Goal: Task Accomplishment & Management: Complete application form

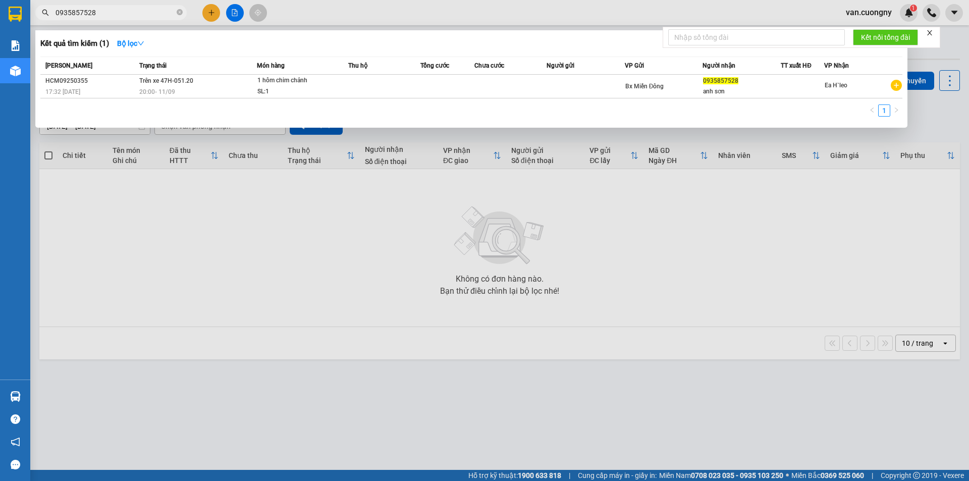
click at [106, 14] on input "0935857528" at bounding box center [115, 12] width 119 height 11
paste input "394662830"
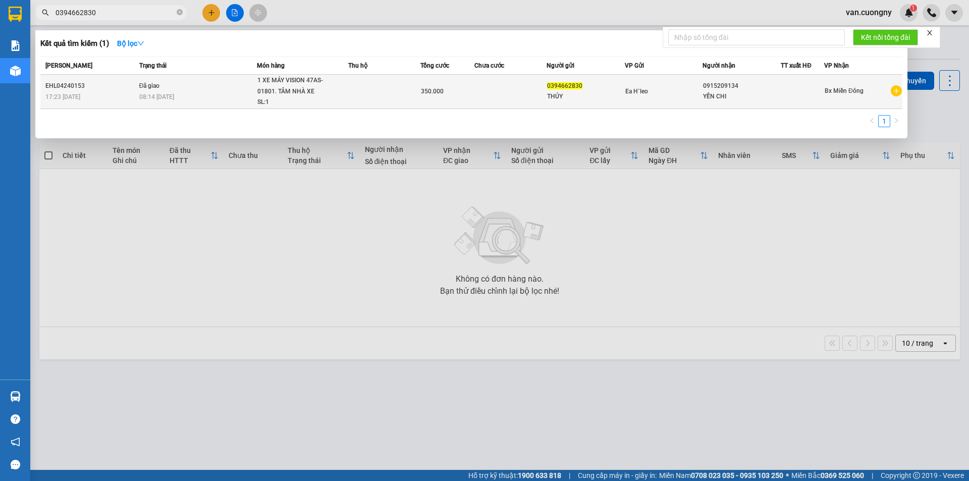
type input "0394662830"
click at [347, 97] on span "1 XE MÁY VISION 47AS-01801. TÂM NHÀ XE SL: 1" at bounding box center [302, 91] width 90 height 33
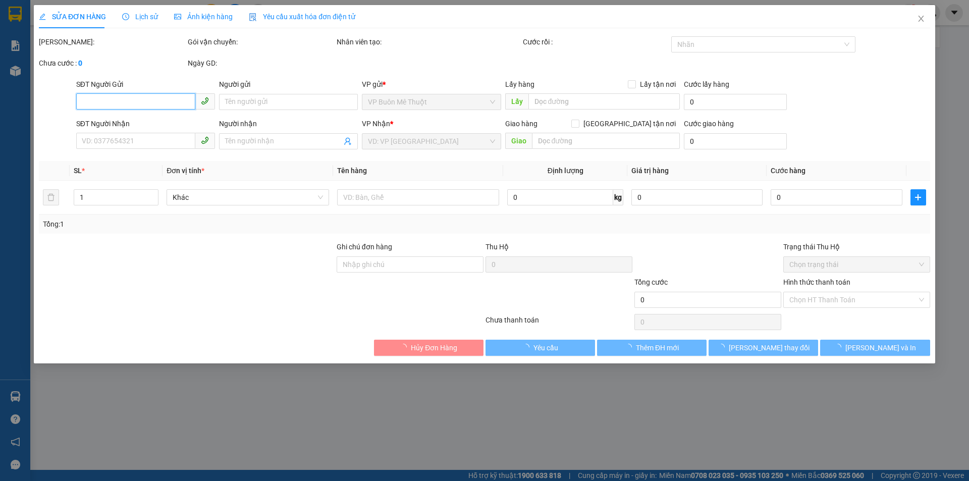
type input "0394662830"
type input "THỦY"
type input "0915209134"
type input "YẾN CHI"
type input "350.000"
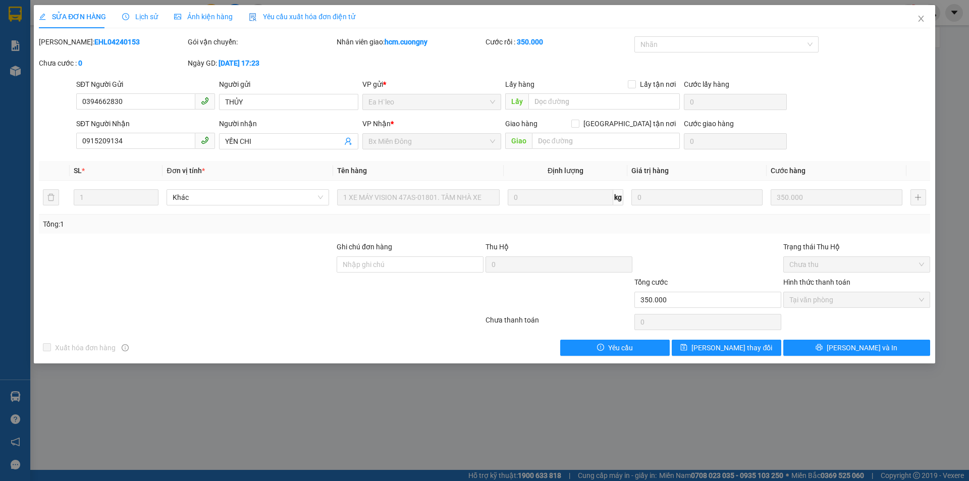
click at [147, 10] on div "Lịch sử" at bounding box center [140, 16] width 36 height 23
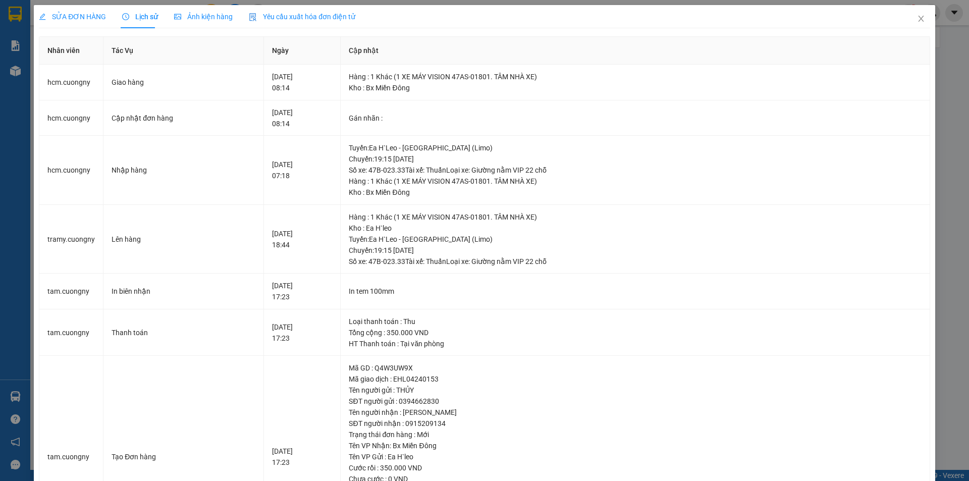
click at [146, 13] on span "Lịch sử" at bounding box center [140, 17] width 36 height 8
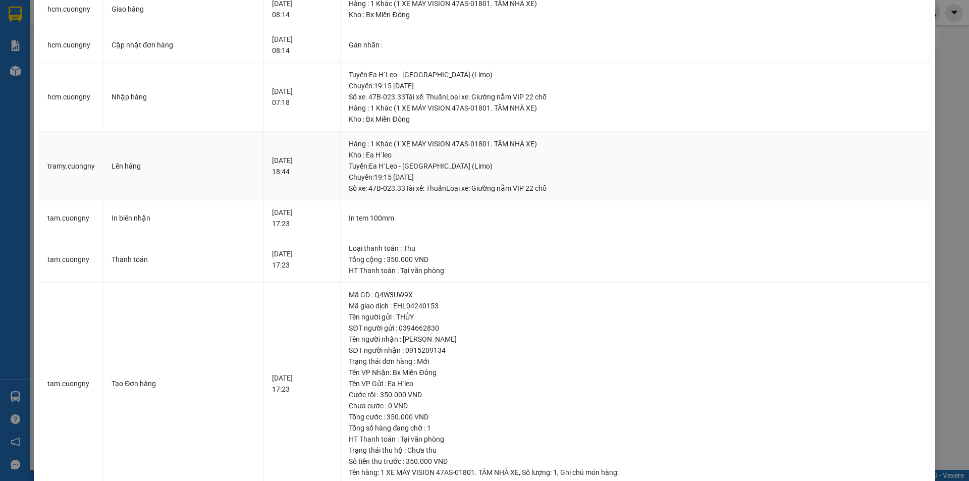
scroll to position [97, 0]
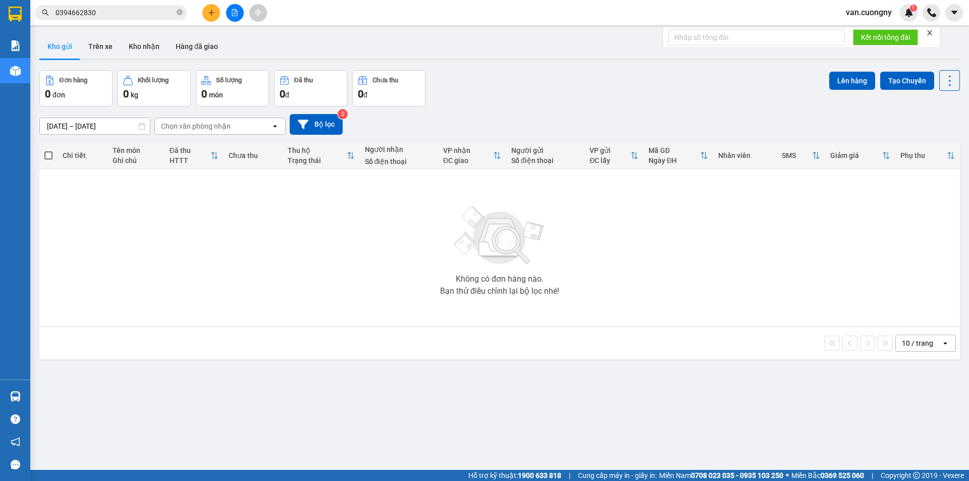
click at [123, 8] on input "0394662830" at bounding box center [115, 12] width 119 height 11
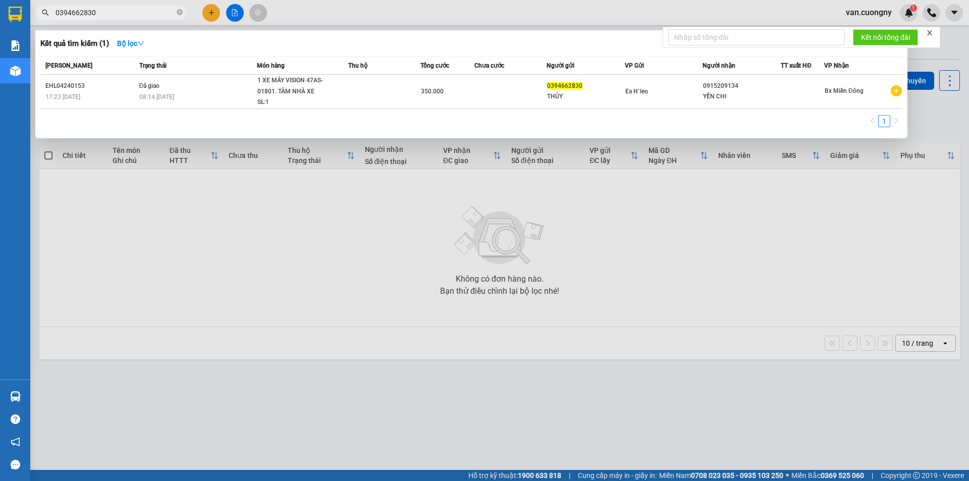
click at [107, 10] on input "0394662830" at bounding box center [115, 12] width 119 height 11
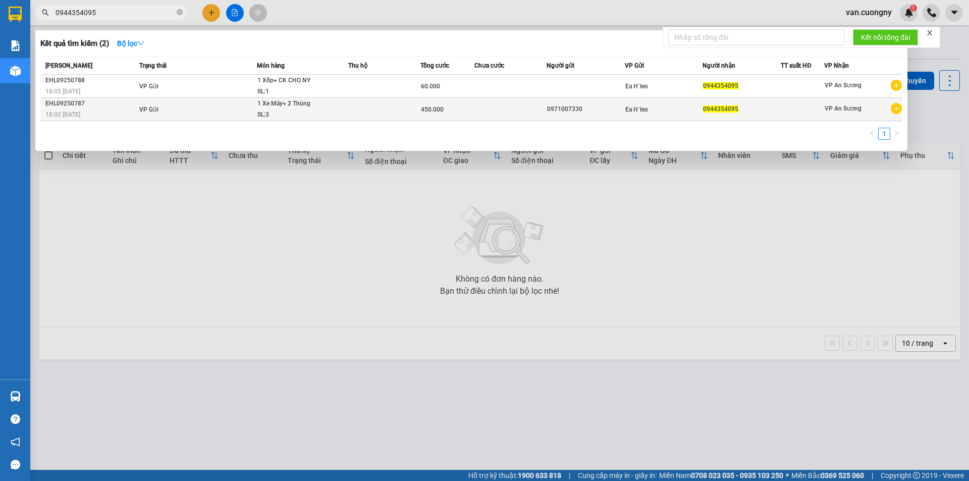
type input "0944354095"
click at [105, 111] on div "18:02 [DATE]" at bounding box center [90, 114] width 91 height 11
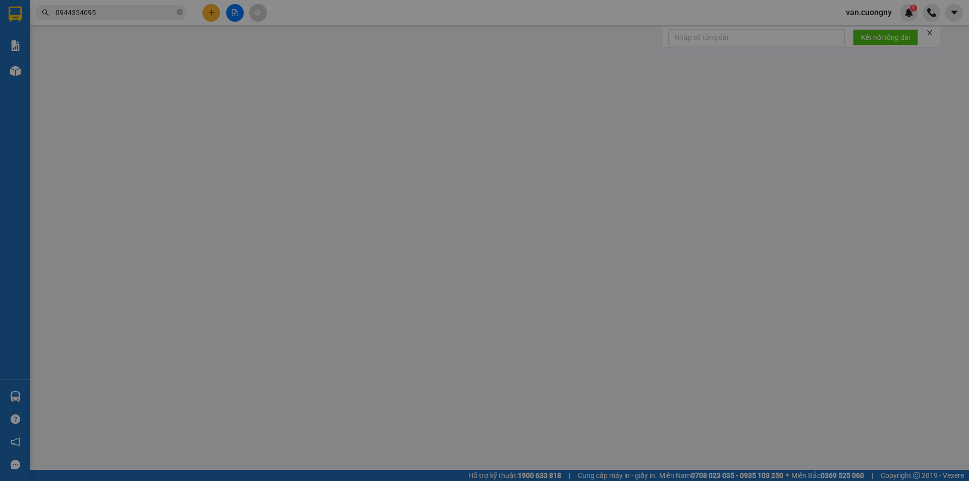
type input "0971007330"
type input "0944354095"
type input "450.000"
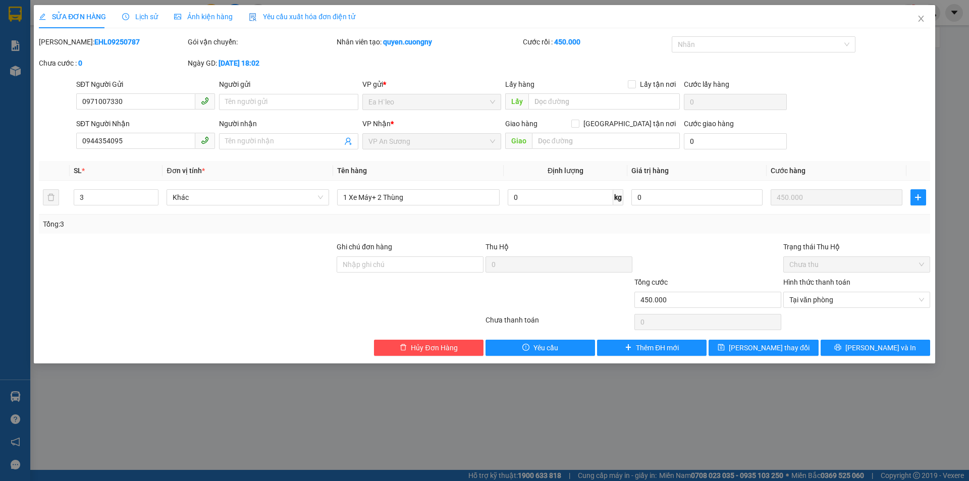
click at [187, 11] on div "Ảnh kiện hàng" at bounding box center [203, 16] width 59 height 11
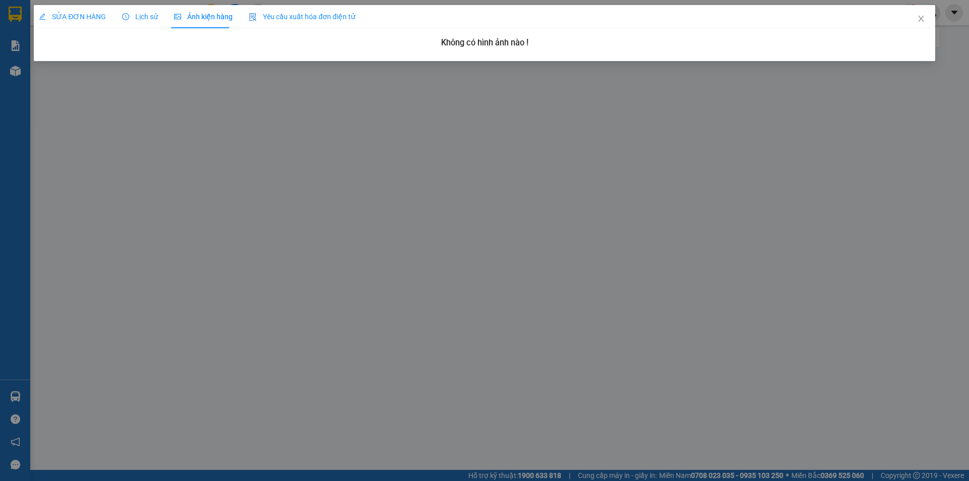
click at [141, 17] on span "Lịch sử" at bounding box center [140, 17] width 36 height 8
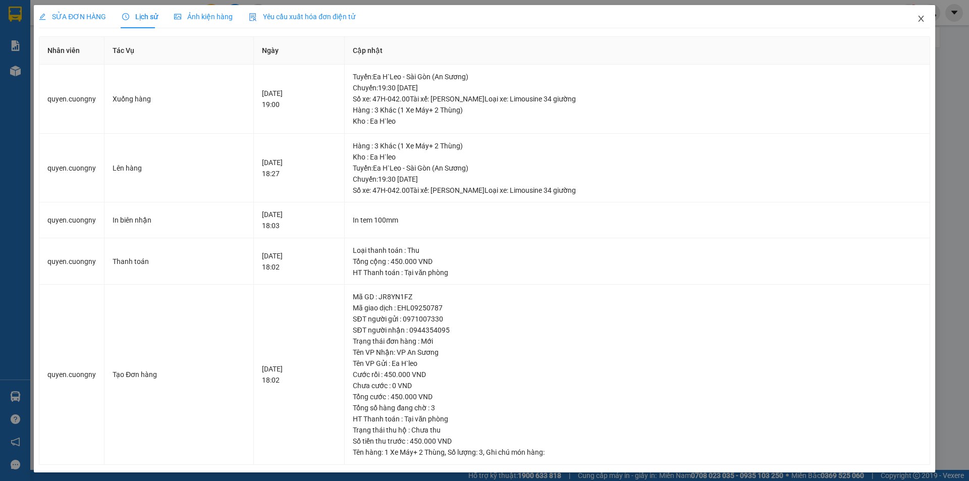
click at [917, 22] on icon "close" at bounding box center [921, 19] width 8 height 8
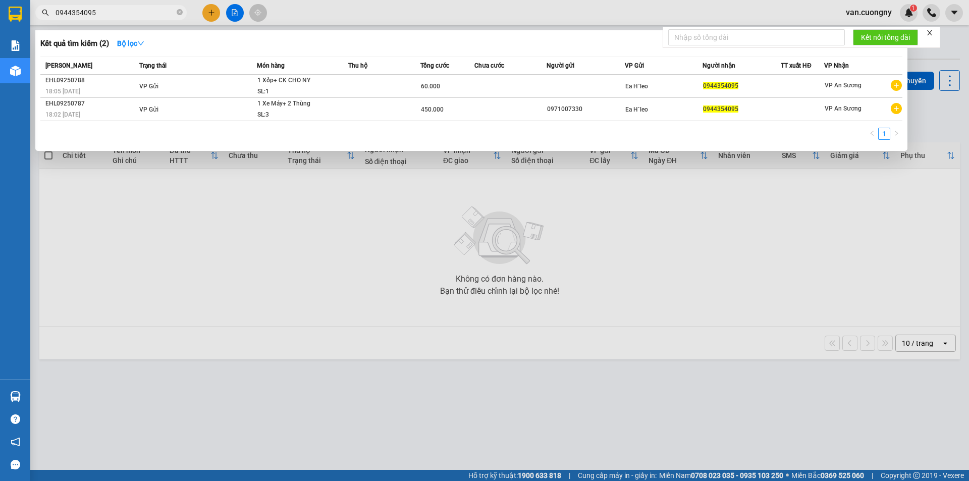
click at [112, 12] on input "0944354095" at bounding box center [115, 12] width 119 height 11
click at [78, 14] on input "0944354095" at bounding box center [115, 12] width 119 height 11
